Goal: Information Seeking & Learning: Learn about a topic

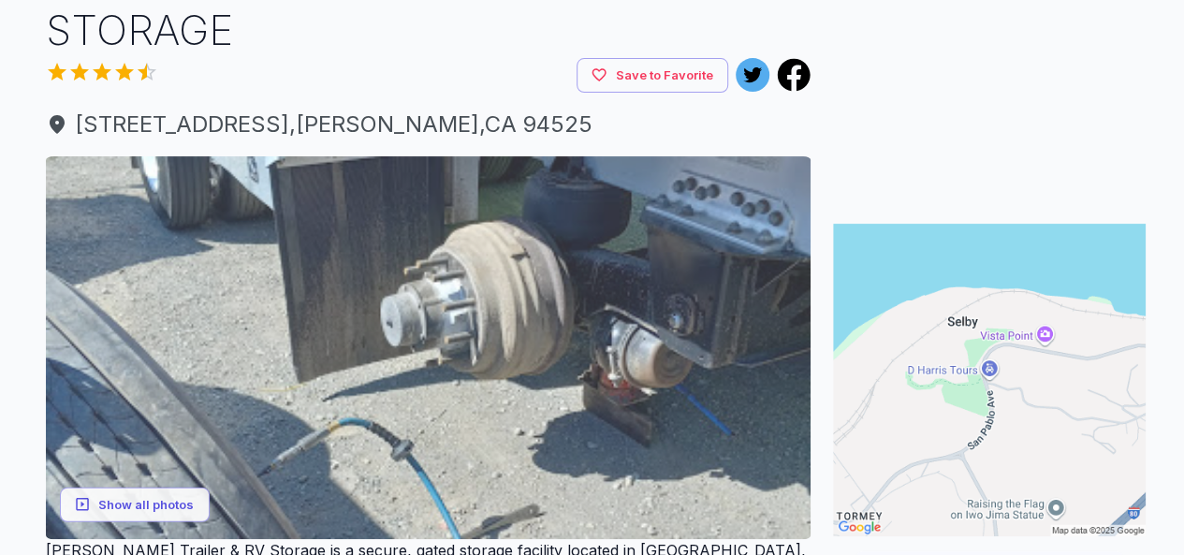
scroll to position [187, 0]
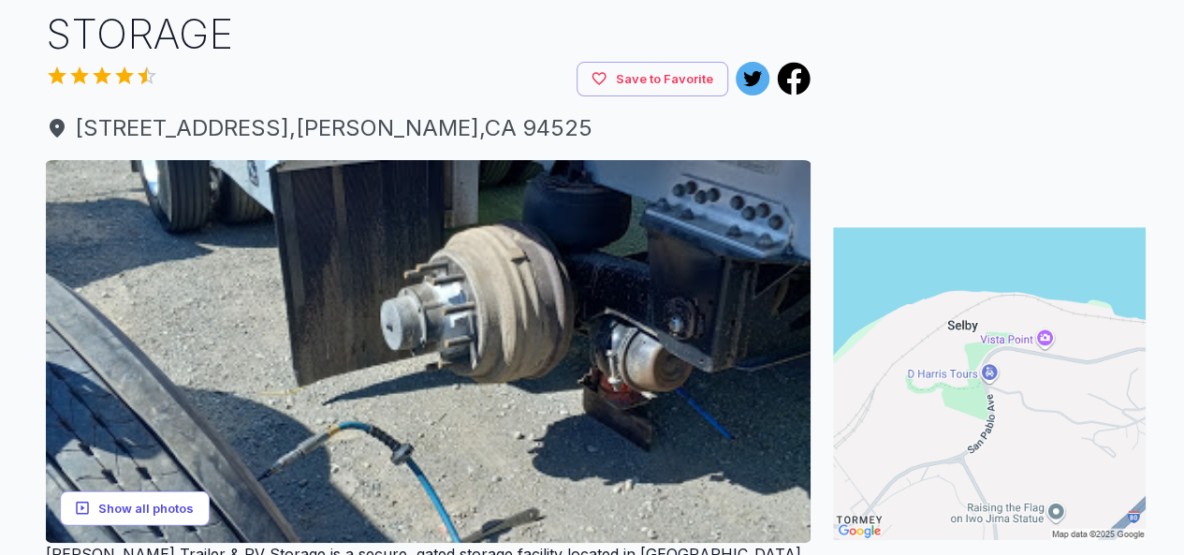
click at [123, 491] on button "Show all photos" at bounding box center [135, 508] width 150 height 35
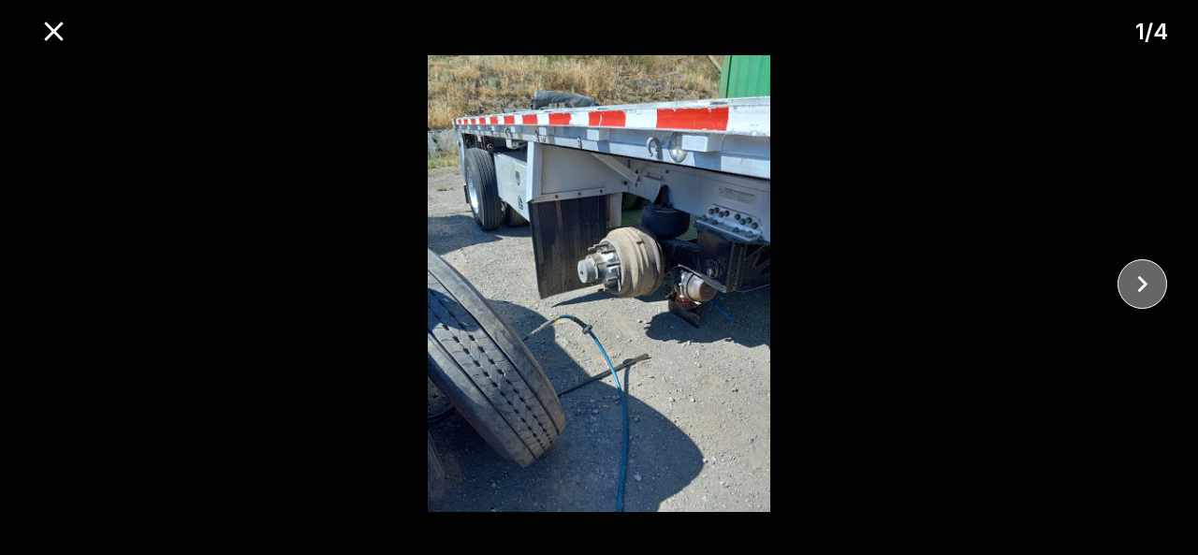
click at [1143, 290] on icon "close" at bounding box center [1142, 284] width 33 height 33
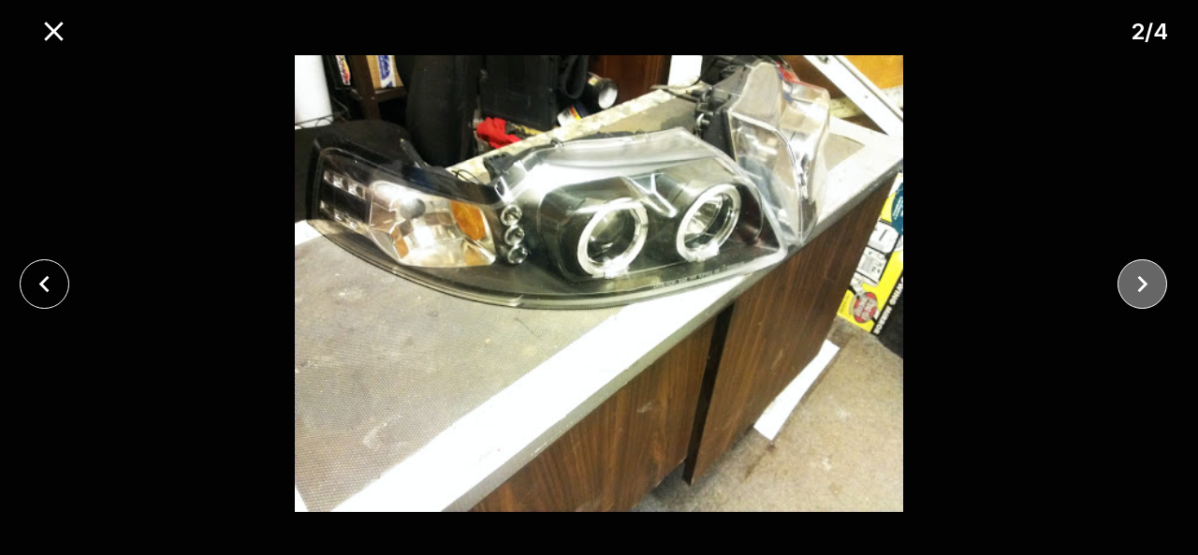
click at [1143, 290] on icon "close" at bounding box center [1142, 284] width 33 height 33
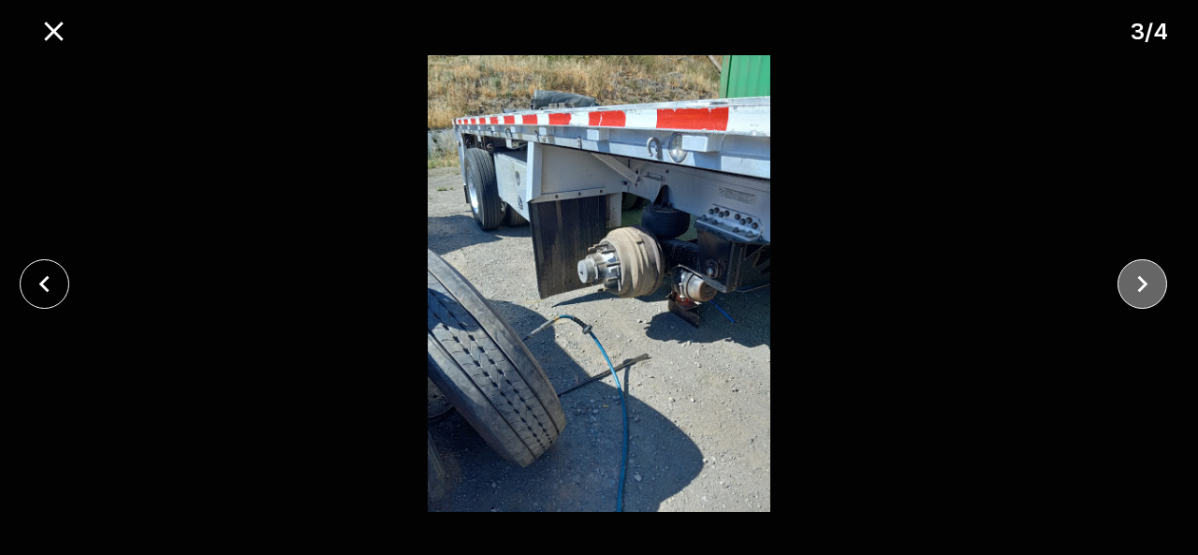
click at [1143, 290] on icon "close" at bounding box center [1142, 284] width 33 height 33
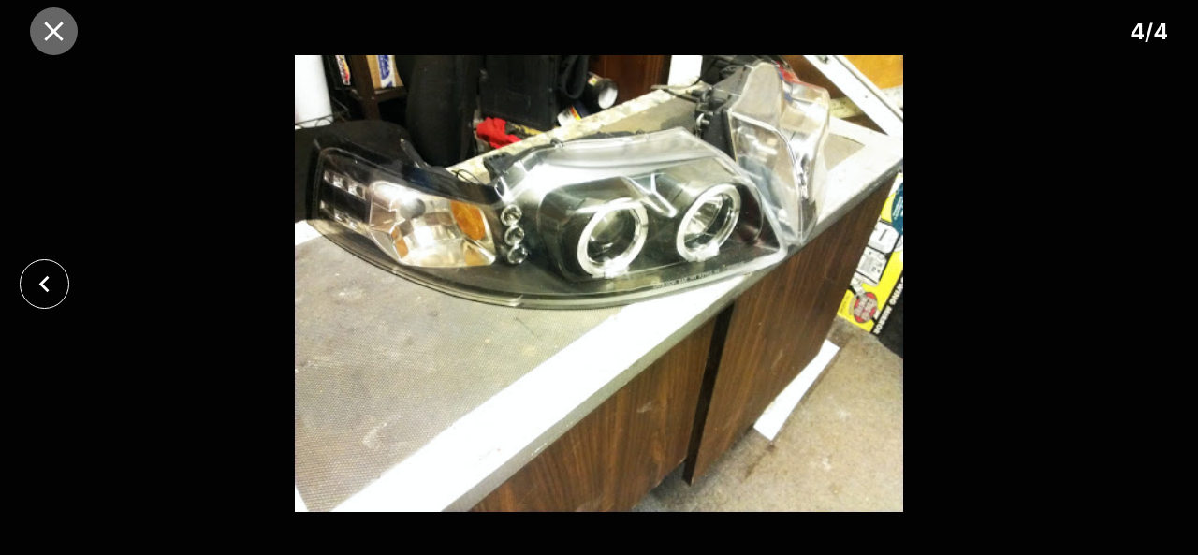
click at [49, 31] on icon "close" at bounding box center [53, 31] width 33 height 33
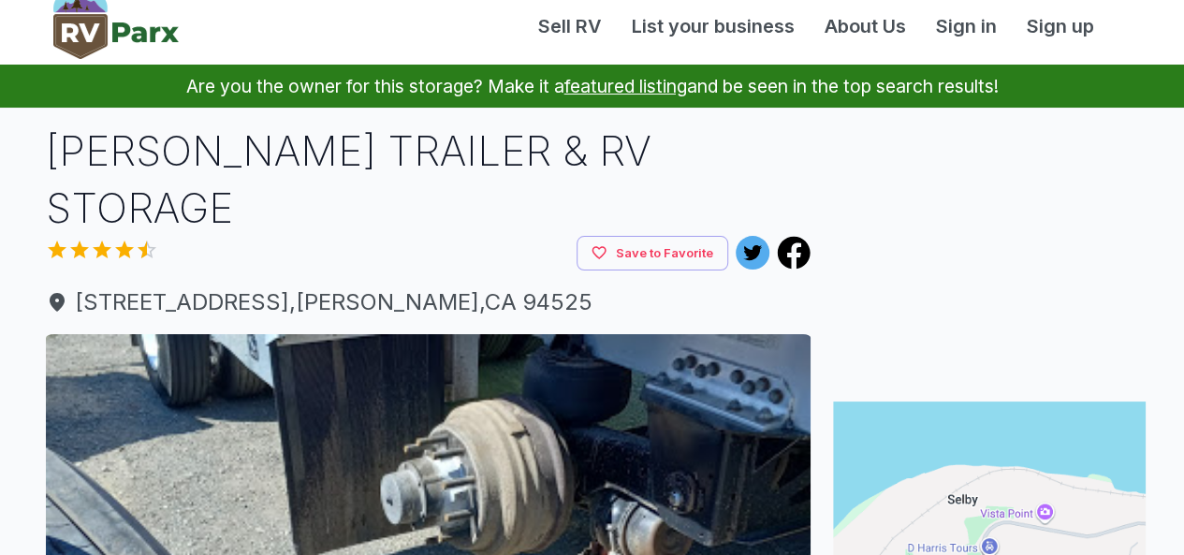
scroll to position [0, 0]
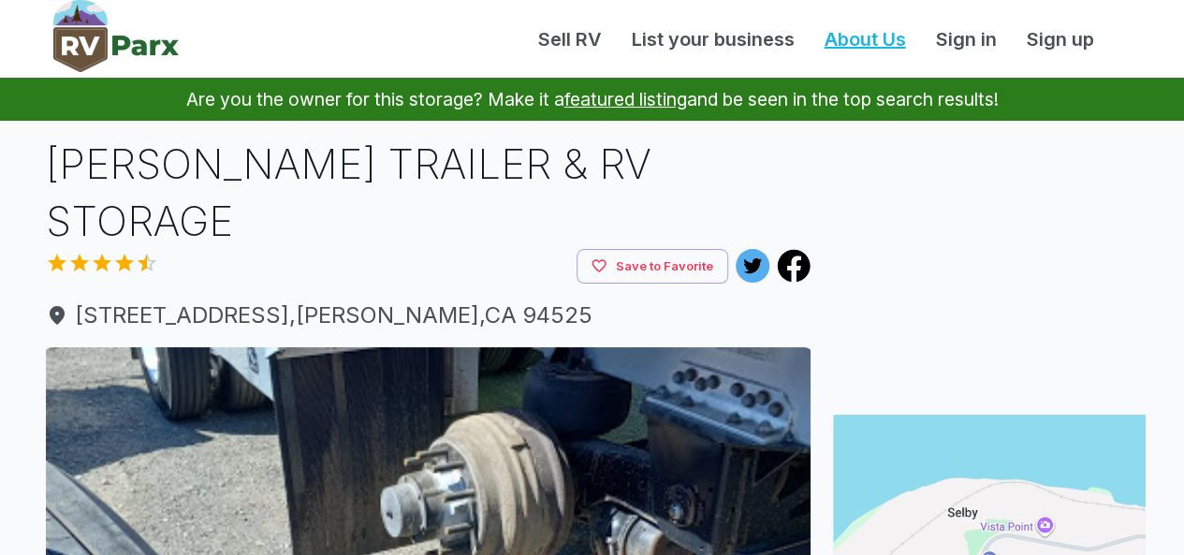
click at [836, 32] on link "About Us" at bounding box center [864, 39] width 111 height 28
